Goal: Find specific page/section: Find specific page/section

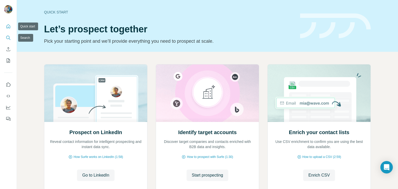
click at [5, 38] on button "Search" at bounding box center [8, 37] width 8 height 9
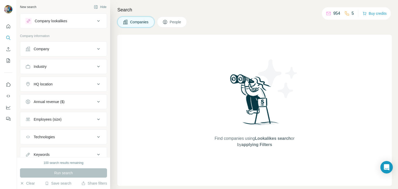
click at [169, 26] on button "People" at bounding box center [172, 22] width 30 height 11
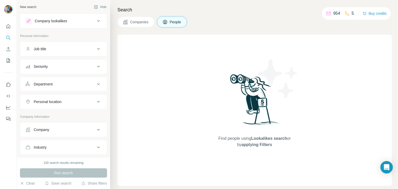
click at [150, 20] on button "Companies" at bounding box center [135, 22] width 37 height 11
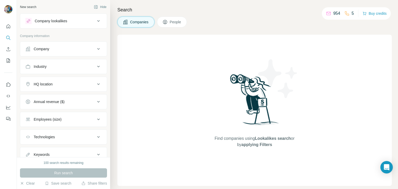
click at [96, 105] on button "Annual revenue ($)" at bounding box center [63, 102] width 87 height 12
click at [89, 87] on button "HQ location" at bounding box center [63, 84] width 87 height 12
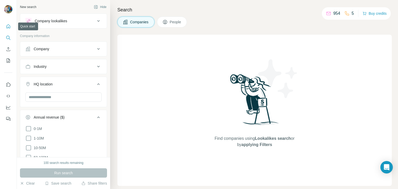
click at [11, 24] on button "Quick start" at bounding box center [8, 26] width 8 height 9
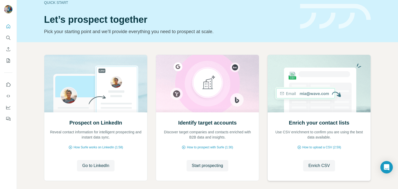
scroll to position [9, 0]
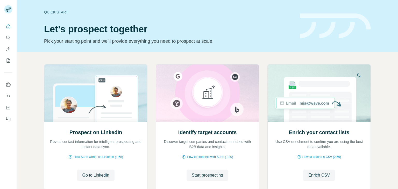
click at [34, 105] on div "Prospect on LinkedIn Reveal contact information for intelligent prospecting and…" at bounding box center [207, 138] width 381 height 172
click at [9, 109] on icon "Dashboard" at bounding box center [8, 107] width 5 height 5
